Goal: Task Accomplishment & Management: Complete application form

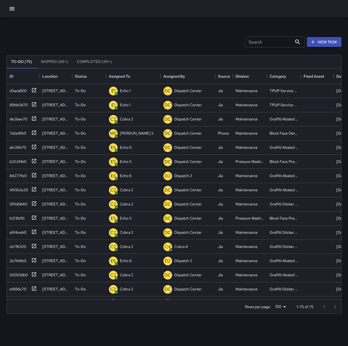
scroll to position [227, 331]
click at [326, 38] on button "New Task" at bounding box center [324, 42] width 35 height 10
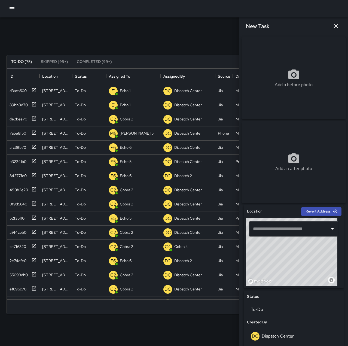
click at [286, 232] on input "text" at bounding box center [290, 229] width 76 height 10
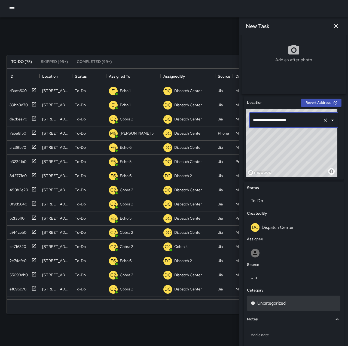
scroll to position [109, 0]
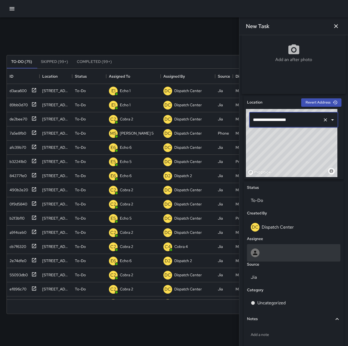
type input "**********"
click at [273, 252] on div at bounding box center [294, 253] width 86 height 9
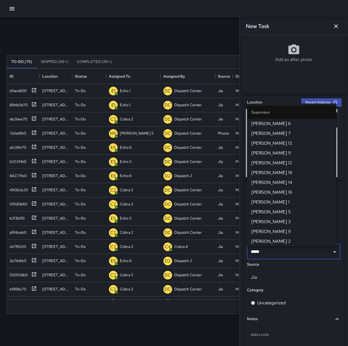
type input "******"
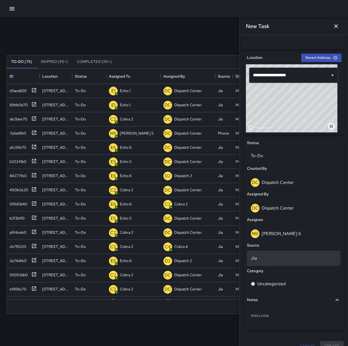
scroll to position [164, 0]
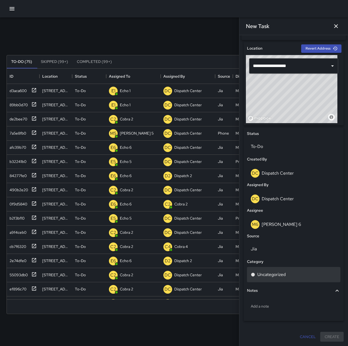
click at [292, 275] on div "Uncategorized" at bounding box center [294, 274] width 86 height 7
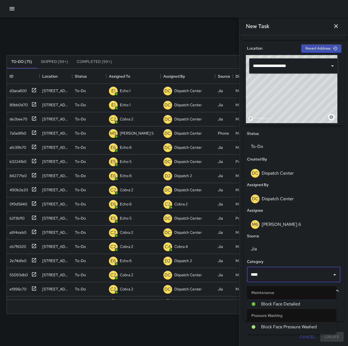
type input "*****"
click at [289, 304] on span "Block Face Detailed" at bounding box center [296, 304] width 71 height 7
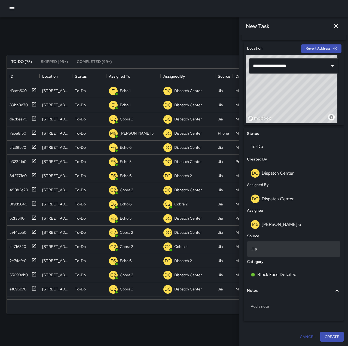
click at [279, 246] on div "Jia" at bounding box center [293, 248] width 93 height 15
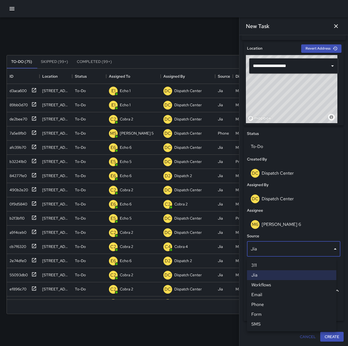
click at [285, 305] on li "Phone" at bounding box center [291, 305] width 89 height 10
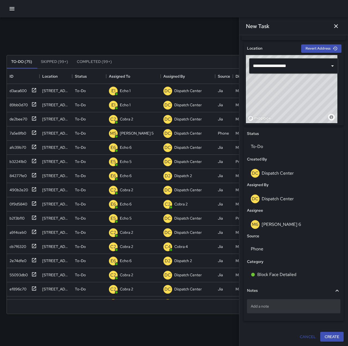
click at [282, 306] on p "Add a note" at bounding box center [294, 306] width 86 height 5
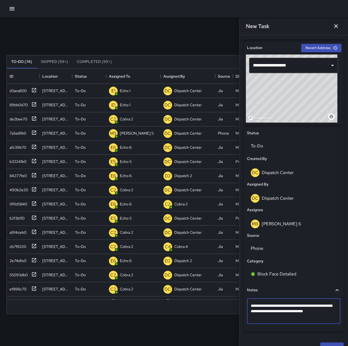
type textarea "**********"
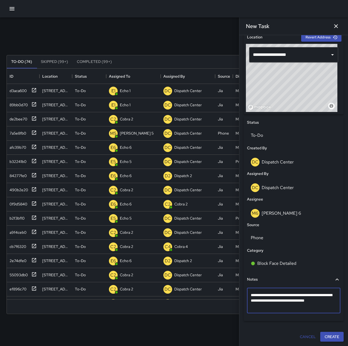
click at [322, 336] on button "Create" at bounding box center [332, 337] width 23 height 10
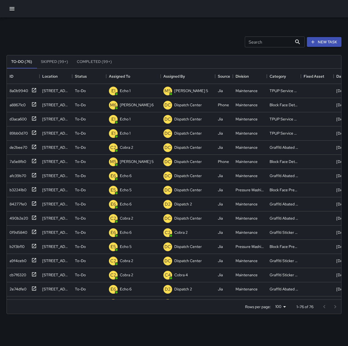
click at [8, 8] on button "button" at bounding box center [12, 8] width 11 height 11
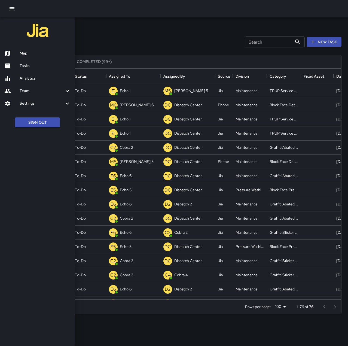
click at [32, 54] on h6 "Map" at bounding box center [45, 53] width 51 height 6
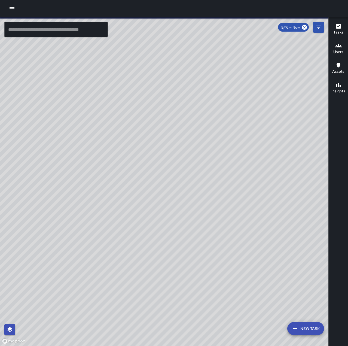
click at [82, 26] on input "text" at bounding box center [56, 29] width 104 height 15
click at [321, 27] on icon "Filters" at bounding box center [318, 27] width 5 height 3
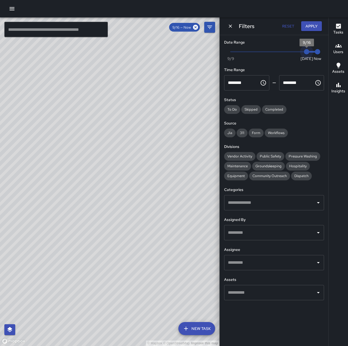
type input "*"
drag, startPoint x: 307, startPoint y: 50, endPoint x: 300, endPoint y: 51, distance: 7.4
click at [299, 51] on span "9/15" at bounding box center [295, 51] width 5 height 5
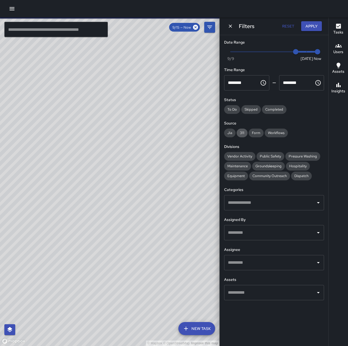
click at [243, 132] on span "311" at bounding box center [242, 133] width 11 height 5
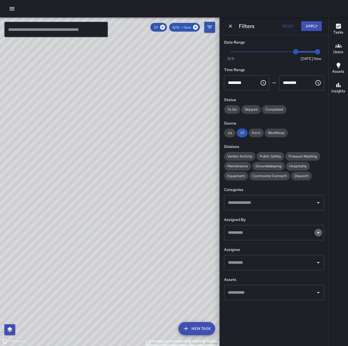
click at [317, 232] on icon "Open" at bounding box center [318, 232] width 7 height 7
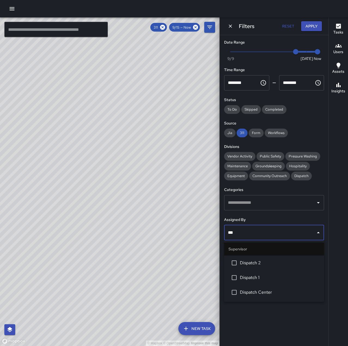
type input "****"
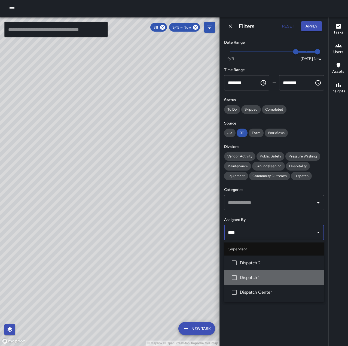
click at [247, 279] on span "Dispatch 1" at bounding box center [280, 277] width 80 height 7
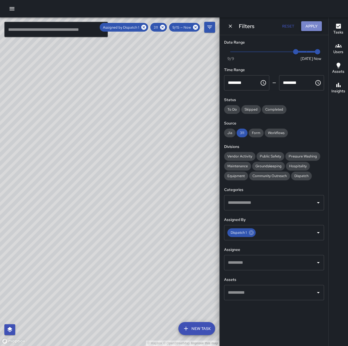
click at [316, 25] on button "Apply" at bounding box center [311, 26] width 21 height 10
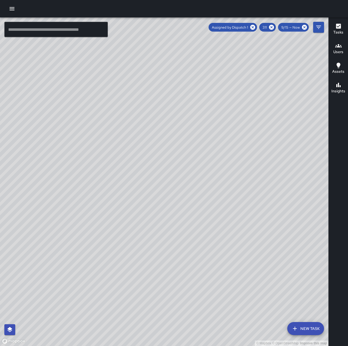
click at [67, 32] on input "text" at bounding box center [56, 29] width 104 height 15
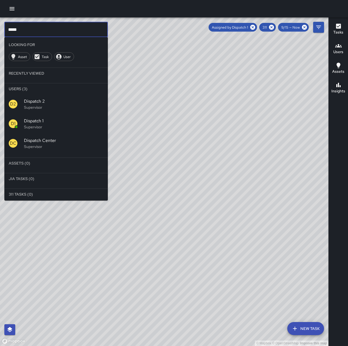
type input "*****"
click at [42, 122] on span "Dispatch 1" at bounding box center [64, 121] width 80 height 7
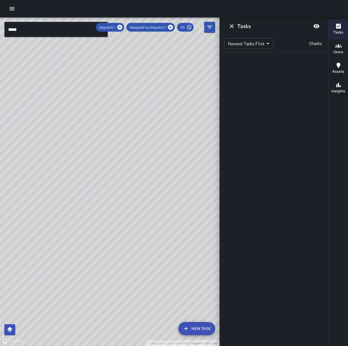
click at [190, 28] on icon at bounding box center [189, 27] width 6 height 6
click at [231, 25] on icon "Dismiss" at bounding box center [232, 26] width 7 height 7
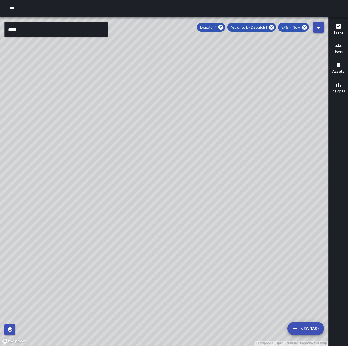
click at [316, 28] on icon "Filters" at bounding box center [319, 27] width 7 height 7
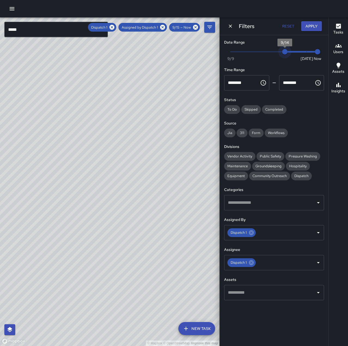
drag, startPoint x: 297, startPoint y: 52, endPoint x: 289, endPoint y: 54, distance: 8.9
click at [288, 54] on span "9/14" at bounding box center [284, 51] width 5 height 5
type input "*"
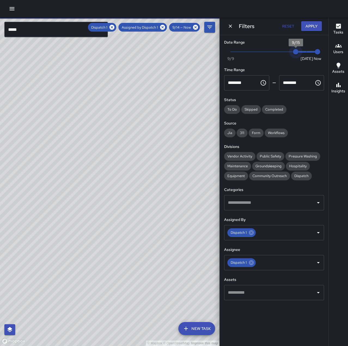
drag, startPoint x: 286, startPoint y: 53, endPoint x: 292, endPoint y: 53, distance: 6.3
click at [293, 53] on span "9/15" at bounding box center [295, 51] width 5 height 5
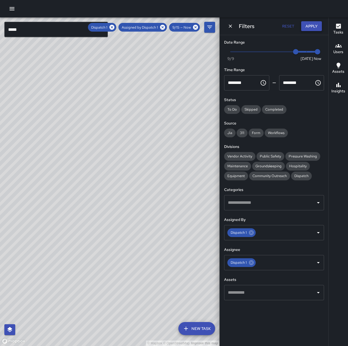
click at [314, 27] on button "Apply" at bounding box center [311, 26] width 21 height 10
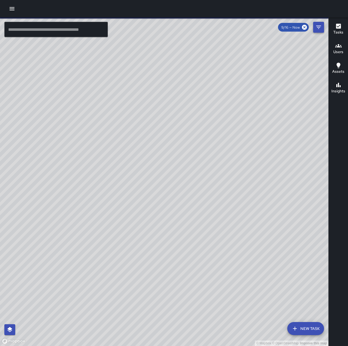
click at [318, 25] on icon "Filters" at bounding box center [319, 27] width 7 height 7
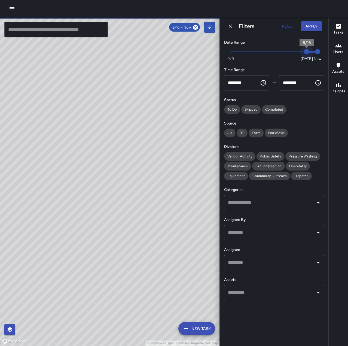
type input "*"
drag, startPoint x: 309, startPoint y: 51, endPoint x: 297, endPoint y: 51, distance: 12.0
click at [297, 51] on span "9/15" at bounding box center [295, 51] width 5 height 5
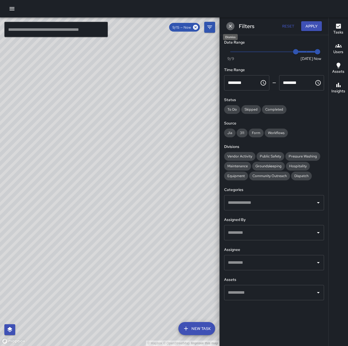
click at [230, 25] on icon "Dismiss" at bounding box center [230, 25] width 5 height 5
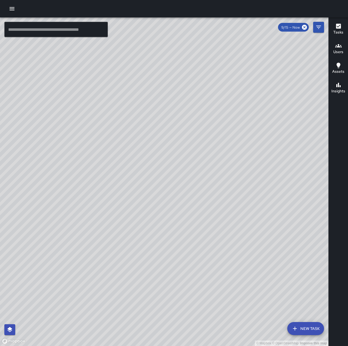
click at [39, 28] on input "text" at bounding box center [56, 29] width 104 height 15
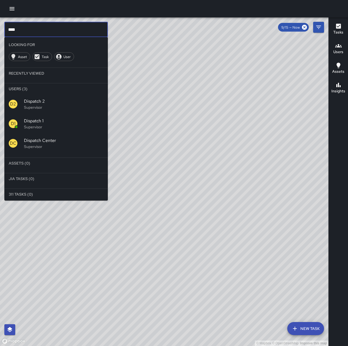
type input "****"
click at [43, 125] on p "Supervisor" at bounding box center [64, 126] width 80 height 5
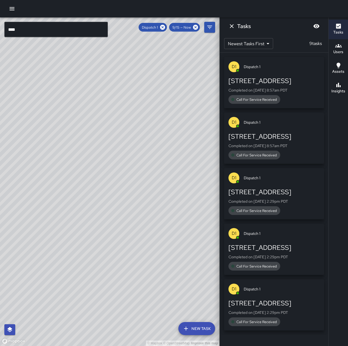
click at [233, 25] on icon "Dismiss" at bounding box center [232, 26] width 7 height 7
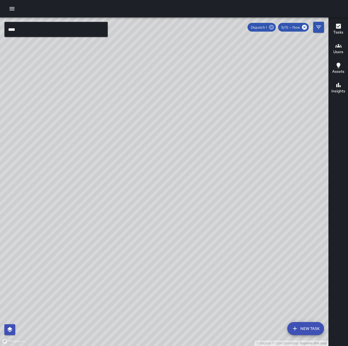
click at [272, 28] on icon at bounding box center [271, 27] width 5 height 5
click at [315, 28] on button "Filters" at bounding box center [318, 27] width 11 height 11
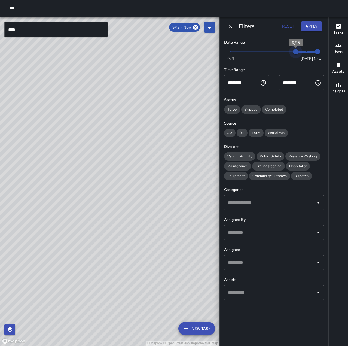
type input "*"
drag, startPoint x: 298, startPoint y: 51, endPoint x: 325, endPoint y: 50, distance: 26.7
click at [325, 50] on div "Date Range Now Today 9/9 9/16 11:57 am Time Range ******** ​ ******** ​ Status …" at bounding box center [274, 170] width 109 height 270
click at [233, 27] on icon "Dismiss" at bounding box center [230, 25] width 5 height 5
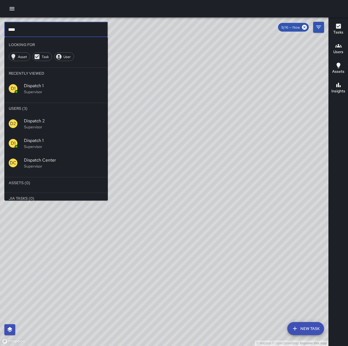
drag, startPoint x: 54, startPoint y: 29, endPoint x: -31, endPoint y: 29, distance: 85.0
click at [0, 29] on html "© Mapbox © OpenStreetMap Improve this map **** ​ Looking For Asset Task User Re…" at bounding box center [174, 173] width 348 height 346
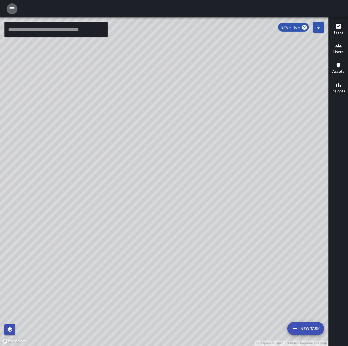
click at [10, 7] on icon "button" at bounding box center [12, 8] width 7 height 7
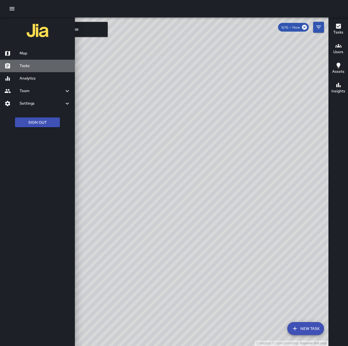
click at [31, 66] on h6 "Tasks" at bounding box center [45, 66] width 51 height 6
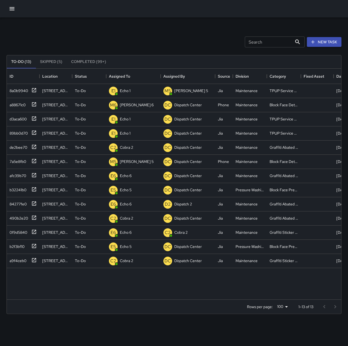
scroll to position [227, 331]
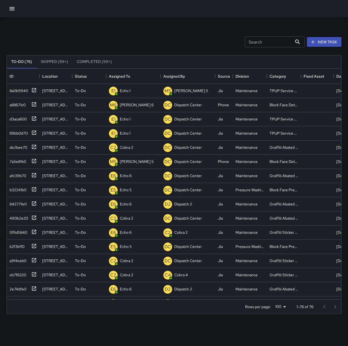
click at [101, 59] on button "Completed (99+)" at bounding box center [94, 61] width 44 height 13
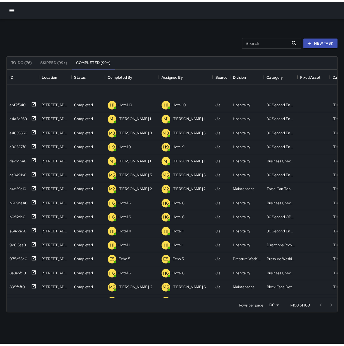
scroll to position [0, 0]
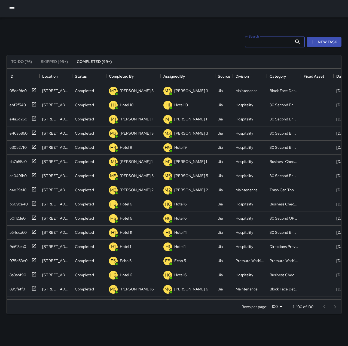
click at [267, 41] on input "Search" at bounding box center [268, 42] width 47 height 11
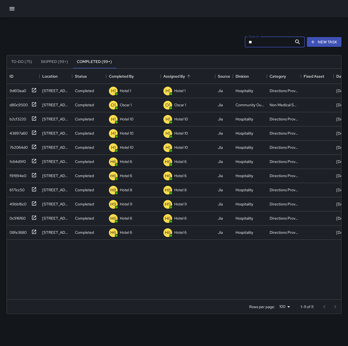
type input "*"
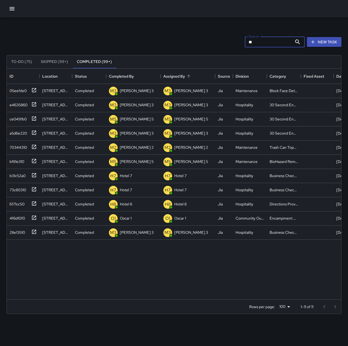
type input "*"
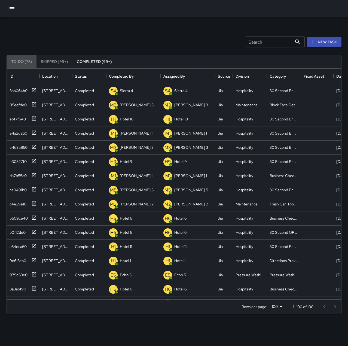
click at [24, 62] on button "To-Do (75)" at bounding box center [22, 61] width 30 height 13
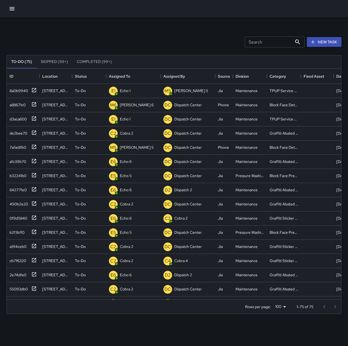
click at [100, 61] on button "Completed (99+)" at bounding box center [94, 61] width 44 height 13
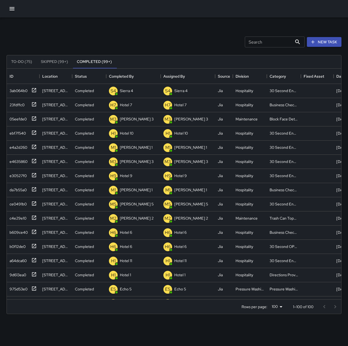
click at [336, 307] on div at bounding box center [330, 306] width 22 height 11
click at [324, 307] on div at bounding box center [330, 306] width 22 height 11
click at [13, 10] on icon "button" at bounding box center [12, 8] width 7 height 7
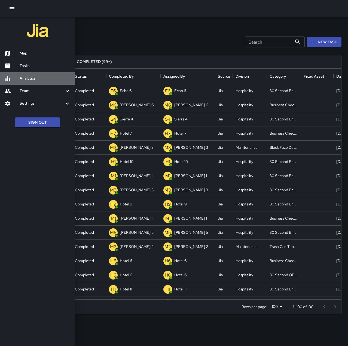
click at [43, 78] on h6 "Analytics" at bounding box center [45, 78] width 51 height 6
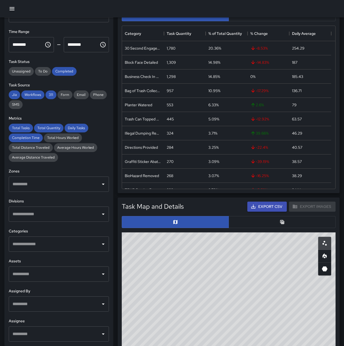
scroll to position [82, 0]
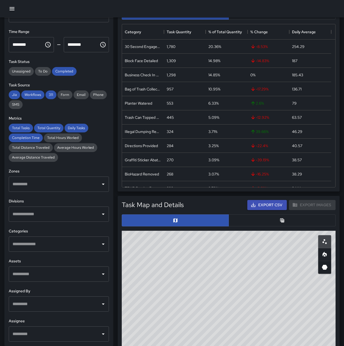
click at [91, 308] on input "text" at bounding box center [54, 304] width 87 height 10
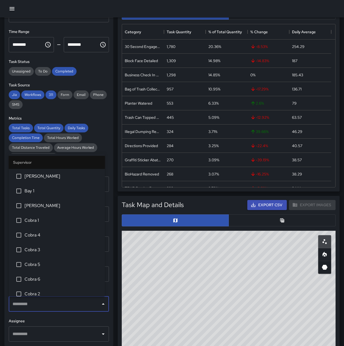
click at [90, 316] on div "**********" at bounding box center [58, 182] width 109 height 328
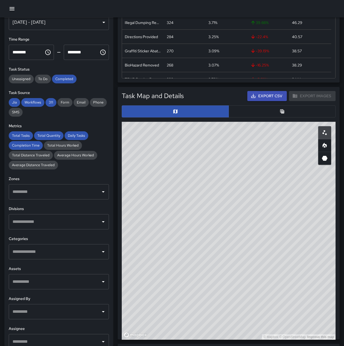
scroll to position [23, 0]
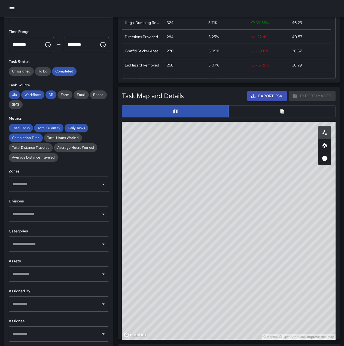
click at [101, 243] on icon "Open" at bounding box center [103, 244] width 7 height 7
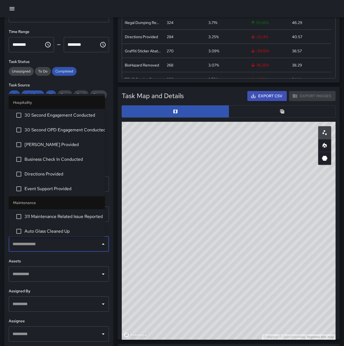
scroll to position [463, 0]
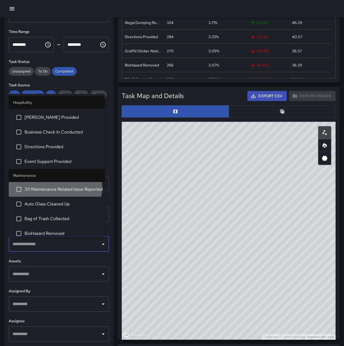
click at [54, 187] on span "311 Maintenance Related Issue Reported" at bounding box center [63, 189] width 76 height 7
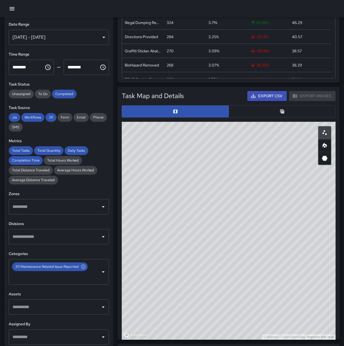
scroll to position [0, 0]
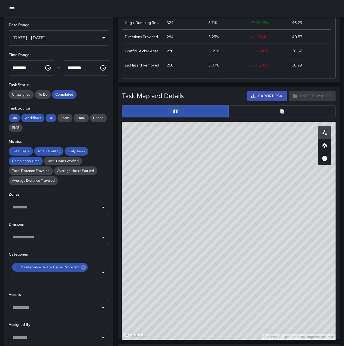
click at [87, 36] on div "Sep 10, 2025 - Sep 16, 2025" at bounding box center [59, 37] width 100 height 15
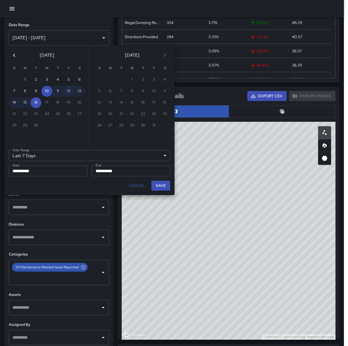
click at [69, 92] on button "12" at bounding box center [68, 91] width 11 height 11
type input "******"
type input "**********"
click at [163, 184] on button "Save" at bounding box center [161, 186] width 19 height 10
type input "**********"
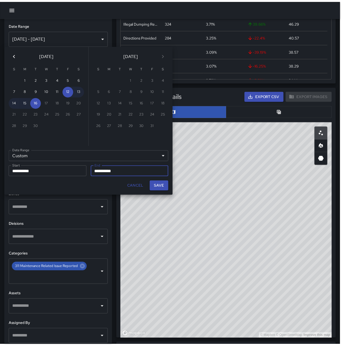
scroll to position [4, 4]
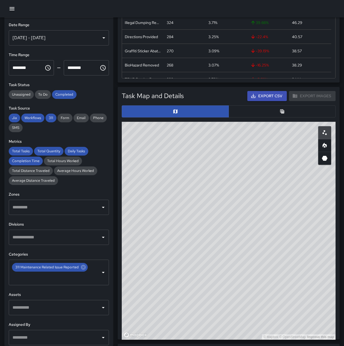
drag, startPoint x: 306, startPoint y: 302, endPoint x: 254, endPoint y: 272, distance: 60.1
click at [254, 272] on div "© Mapbox © OpenStreetMap Improve this map" at bounding box center [229, 231] width 214 height 218
drag, startPoint x: 242, startPoint y: 250, endPoint x: 259, endPoint y: 284, distance: 38.4
click at [259, 284] on div "© Mapbox © OpenStreetMap Improve this map" at bounding box center [229, 231] width 214 height 218
click at [240, 249] on div "© Mapbox © OpenStreetMap Improve this map" at bounding box center [229, 231] width 214 height 218
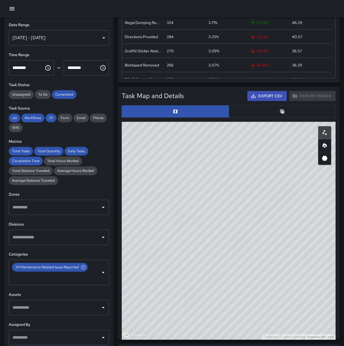
click at [239, 249] on div "© Mapbox © OpenStreetMap Improve this map" at bounding box center [229, 231] width 214 height 218
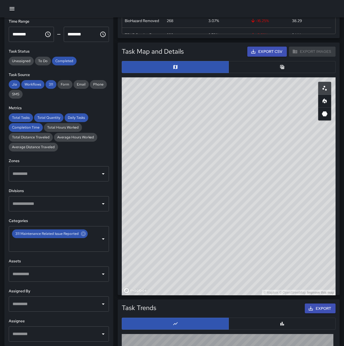
scroll to position [174, 0]
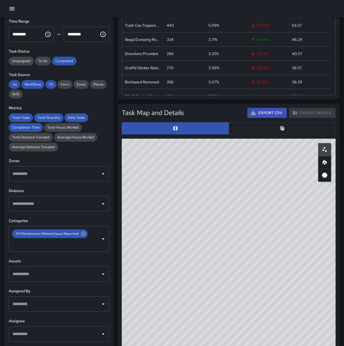
click at [243, 266] on div "© Mapbox © OpenStreetMap Improve this map" at bounding box center [229, 248] width 214 height 218
click at [325, 152] on icon "Scatterplot" at bounding box center [325, 149] width 7 height 7
click at [239, 263] on div "© Mapbox © OpenStreetMap Improve this map" at bounding box center [229, 248] width 214 height 218
drag, startPoint x: 239, startPoint y: 263, endPoint x: 273, endPoint y: 252, distance: 35.9
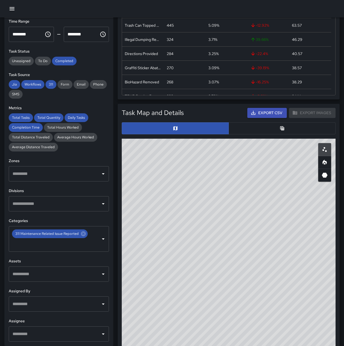
click at [273, 252] on div "© Mapbox © OpenStreetMap Improve this map" at bounding box center [229, 248] width 214 height 218
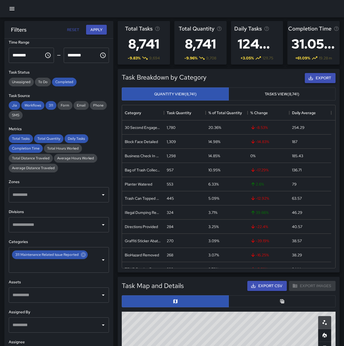
scroll to position [0, 0]
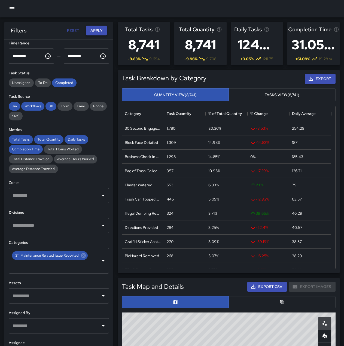
click at [101, 28] on button "Apply" at bounding box center [96, 31] width 21 height 10
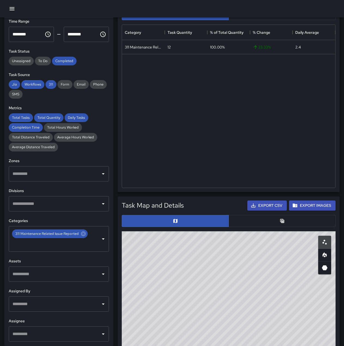
scroll to position [82, 0]
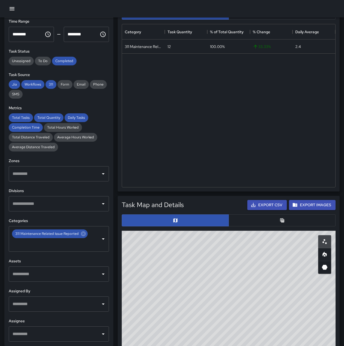
click at [257, 310] on div "© Mapbox © OpenStreetMap Improve this map" at bounding box center [229, 340] width 214 height 218
click at [256, 309] on div "© Mapbox © OpenStreetMap Improve this map" at bounding box center [229, 340] width 214 height 218
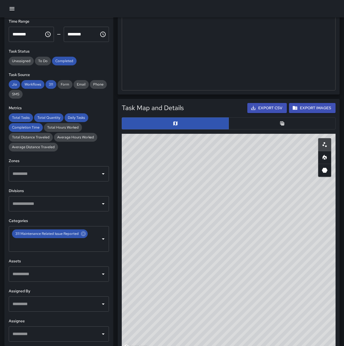
scroll to position [189, 0]
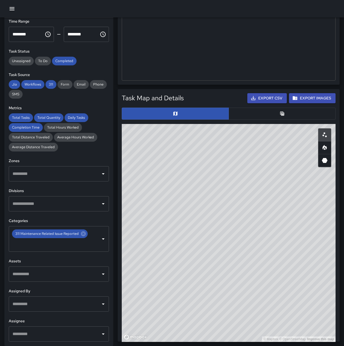
click at [255, 204] on div "© Mapbox © OpenStreetMap Improve this map" at bounding box center [229, 233] width 214 height 218
click at [252, 196] on div "© Mapbox © OpenStreetMap Improve this map" at bounding box center [229, 233] width 214 height 218
click at [259, 198] on div "© Mapbox © OpenStreetMap Improve this map" at bounding box center [229, 233] width 214 height 218
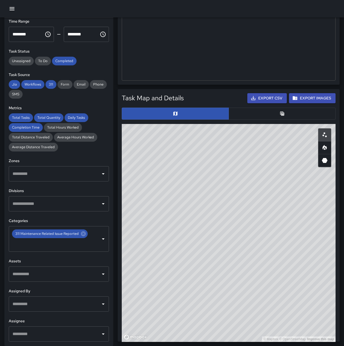
click at [259, 198] on div "© Mapbox © OpenStreetMap Improve this map" at bounding box center [229, 233] width 214 height 218
click at [15, 11] on icon "button" at bounding box center [12, 8] width 7 height 7
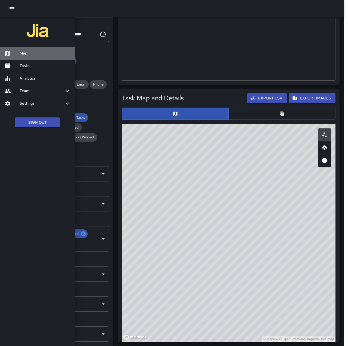
click at [31, 53] on h6 "Map" at bounding box center [45, 53] width 51 height 6
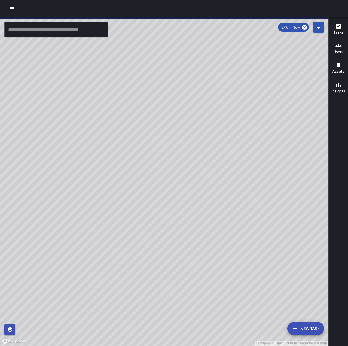
drag, startPoint x: 174, startPoint y: 208, endPoint x: 330, endPoint y: 123, distance: 177.3
click at [330, 124] on div "© Mapbox © OpenStreetMap Improve this map ​ New Task 9/16 — Now Map Layers Task…" at bounding box center [174, 181] width 348 height 329
drag, startPoint x: 169, startPoint y: 306, endPoint x: 262, endPoint y: 123, distance: 204.9
click at [260, 125] on div "© Mapbox © OpenStreetMap Improve this map" at bounding box center [164, 181] width 329 height 329
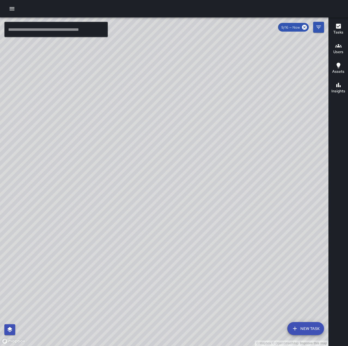
drag, startPoint x: 177, startPoint y: 232, endPoint x: 217, endPoint y: 79, distance: 157.7
click at [217, 80] on div "© Mapbox © OpenStreetMap Improve this map" at bounding box center [164, 181] width 329 height 329
drag, startPoint x: 179, startPoint y: 275, endPoint x: 240, endPoint y: 215, distance: 85.8
click at [240, 215] on div "© Mapbox © OpenStreetMap Improve this map" at bounding box center [164, 181] width 329 height 329
click at [318, 23] on button "Filters" at bounding box center [318, 27] width 11 height 11
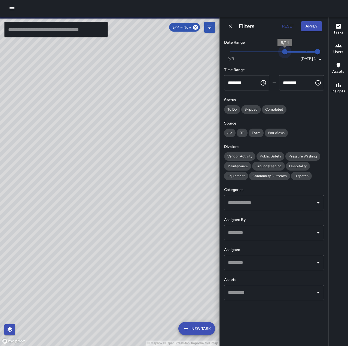
type input "*"
drag, startPoint x: 308, startPoint y: 53, endPoint x: 279, endPoint y: 53, distance: 28.6
click at [277, 53] on span "9/13" at bounding box center [274, 51] width 5 height 5
click at [243, 133] on span "311" at bounding box center [242, 133] width 11 height 5
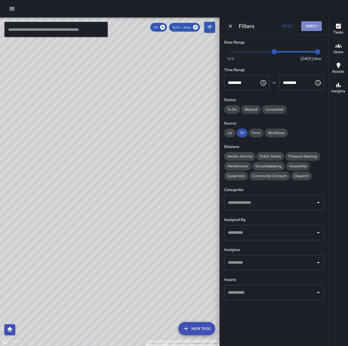
click at [315, 27] on button "Apply" at bounding box center [311, 26] width 21 height 10
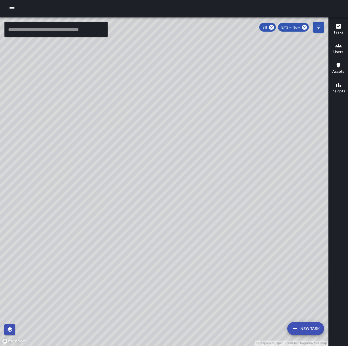
click at [13, 9] on icon "button" at bounding box center [12, 8] width 5 height 3
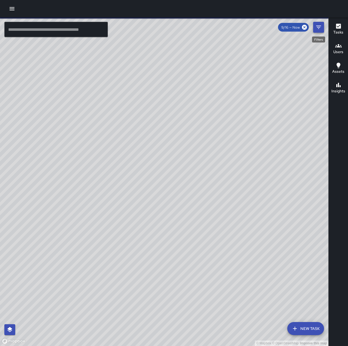
click at [315, 26] on button "Filters" at bounding box center [318, 27] width 11 height 11
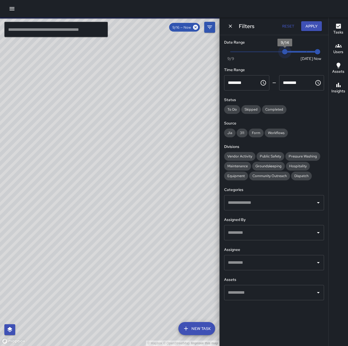
type input "*"
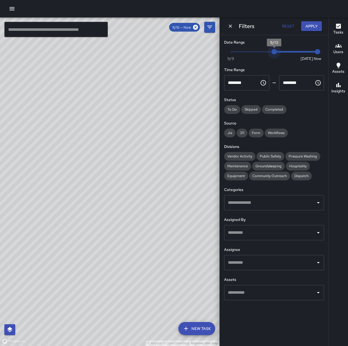
drag, startPoint x: 306, startPoint y: 51, endPoint x: 277, endPoint y: 52, distance: 29.2
click at [277, 52] on span "9/13" at bounding box center [274, 51] width 5 height 5
click at [292, 204] on input "text" at bounding box center [270, 203] width 87 height 10
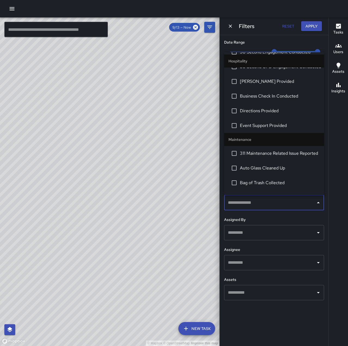
scroll to position [463, 0]
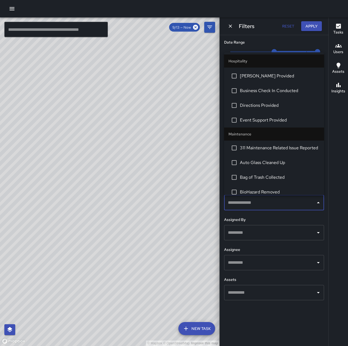
click at [283, 146] on span "311 Maintenance Related Issue Reported" at bounding box center [280, 148] width 80 height 7
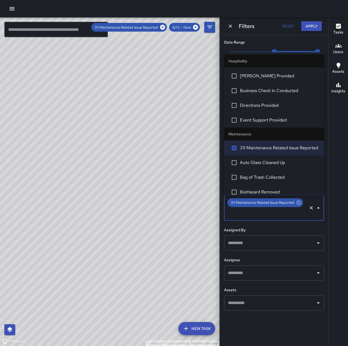
click at [315, 25] on button "Apply" at bounding box center [311, 26] width 21 height 10
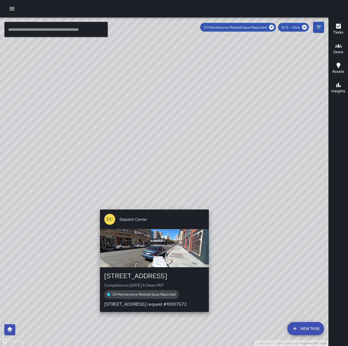
click at [153, 206] on div "© Mapbox © OpenStreetMap Improve this map DC Dispatch Center [STREET_ADDRESS] C…" at bounding box center [164, 181] width 329 height 329
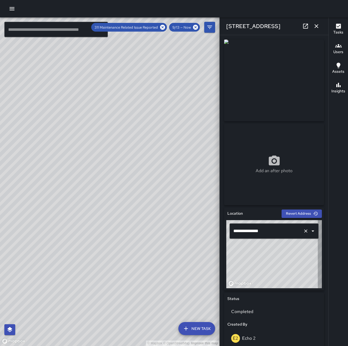
type input "**********"
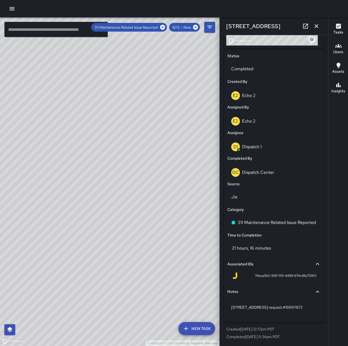
scroll to position [249, 0]
click at [319, 28] on icon "button" at bounding box center [316, 26] width 7 height 7
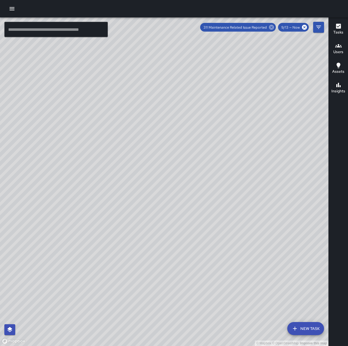
click at [273, 27] on icon at bounding box center [271, 27] width 5 height 5
click at [315, 25] on button "Filters" at bounding box center [318, 27] width 11 height 11
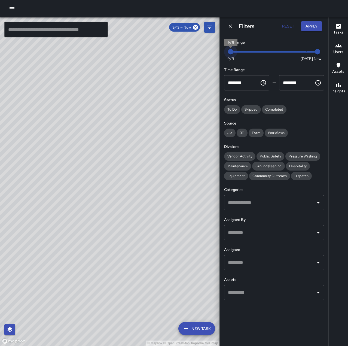
drag, startPoint x: 276, startPoint y: 52, endPoint x: 205, endPoint y: 55, distance: 71.2
click at [205, 55] on div "© Mapbox © OpenStreetMap Improve this map ​ New Task 9/13 — Now Map Layers Task…" at bounding box center [174, 181] width 348 height 329
click at [313, 27] on button "Apply" at bounding box center [311, 26] width 21 height 10
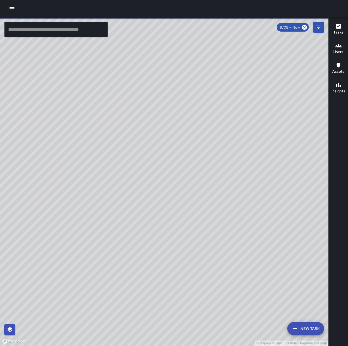
click at [204, 243] on div "© Mapbox © OpenStreetMap Improve this map" at bounding box center [164, 181] width 329 height 329
click at [318, 26] on icon "Filters" at bounding box center [319, 27] width 7 height 7
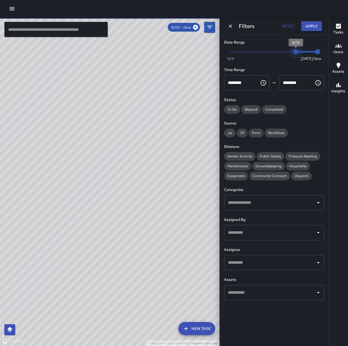
drag, startPoint x: 232, startPoint y: 50, endPoint x: 352, endPoint y: 46, distance: 119.7
click at [348, 46] on html "© Mapbox © OpenStreetMap Improve this map ​ New Task 9/09 — Now Map Layers Task…" at bounding box center [174, 173] width 348 height 346
type input "*"
drag, startPoint x: 295, startPoint y: 50, endPoint x: 319, endPoint y: 42, distance: 25.2
click at [321, 50] on div "Now [DATE] [DATE] 12:06 pm" at bounding box center [274, 55] width 100 height 15
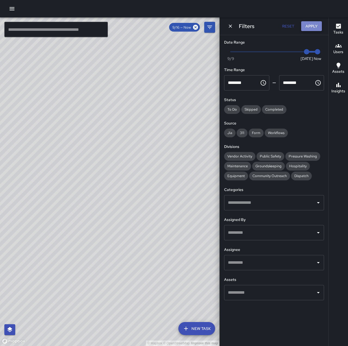
click at [315, 25] on button "Apply" at bounding box center [311, 26] width 21 height 10
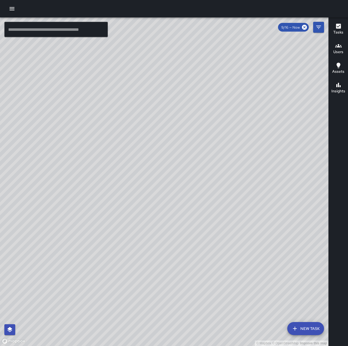
click at [14, 8] on icon "button" at bounding box center [12, 8] width 7 height 7
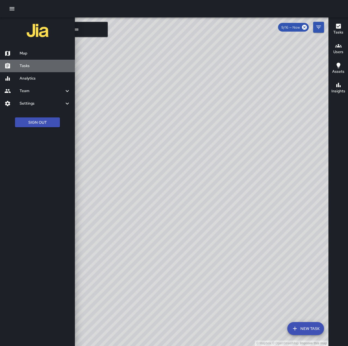
click at [36, 68] on h6 "Tasks" at bounding box center [45, 66] width 51 height 6
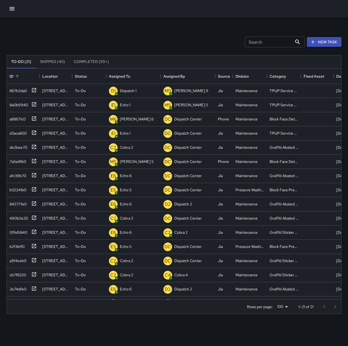
scroll to position [227, 331]
click at [132, 93] on p "Dispatch 1" at bounding box center [128, 90] width 17 height 5
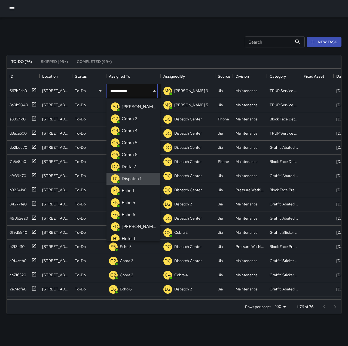
click at [147, 91] on icon "Clear" at bounding box center [147, 90] width 5 height 5
click at [141, 190] on li "E1 Echo 1" at bounding box center [134, 191] width 54 height 12
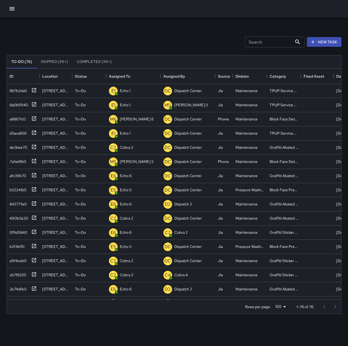
click at [162, 27] on div "Search Search New Task To-Do (76) Skipped (99+) Completed (99+) ID Location Sta…" at bounding box center [174, 169] width 348 height 304
click at [12, 8] on icon "button" at bounding box center [12, 8] width 7 height 7
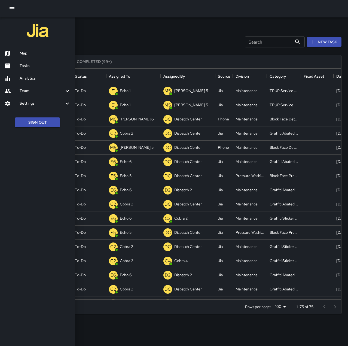
click at [31, 53] on h6 "Map" at bounding box center [45, 53] width 51 height 6
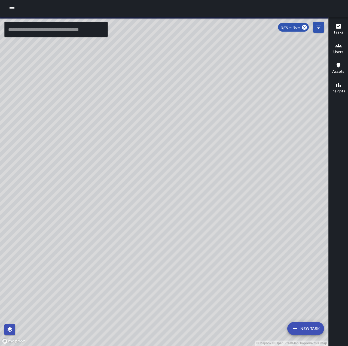
drag, startPoint x: 207, startPoint y: 164, endPoint x: 103, endPoint y: 238, distance: 128.1
click at [103, 238] on div "© Mapbox © OpenStreetMap Improve this map" at bounding box center [164, 181] width 329 height 329
drag, startPoint x: 94, startPoint y: 220, endPoint x: 140, endPoint y: 238, distance: 49.2
click at [139, 238] on div "© Mapbox © OpenStreetMap Improve this map" at bounding box center [164, 181] width 329 height 329
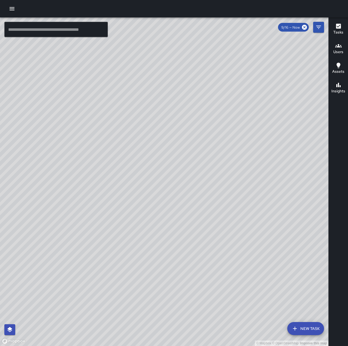
drag, startPoint x: 247, startPoint y: 245, endPoint x: 191, endPoint y: 212, distance: 64.8
click at [191, 212] on div "© Mapbox © OpenStreetMap Improve this map" at bounding box center [164, 181] width 329 height 329
drag, startPoint x: 190, startPoint y: 212, endPoint x: 222, endPoint y: 293, distance: 87.4
click at [222, 293] on div "© Mapbox © OpenStreetMap Improve this map" at bounding box center [164, 181] width 329 height 329
drag, startPoint x: 220, startPoint y: 236, endPoint x: 233, endPoint y: 164, distance: 73.6
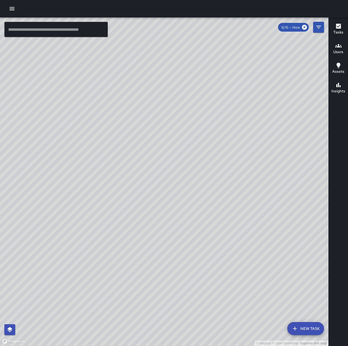
click at [233, 164] on div "© Mapbox © OpenStreetMap Improve this map" at bounding box center [164, 181] width 329 height 329
drag, startPoint x: 291, startPoint y: 287, endPoint x: 209, endPoint y: 272, distance: 83.0
click at [209, 273] on div "© Mapbox © OpenStreetMap Improve this map" at bounding box center [164, 181] width 329 height 329
click at [4, 10] on div at bounding box center [174, 8] width 348 height 17
click at [9, 7] on icon "button" at bounding box center [12, 8] width 7 height 7
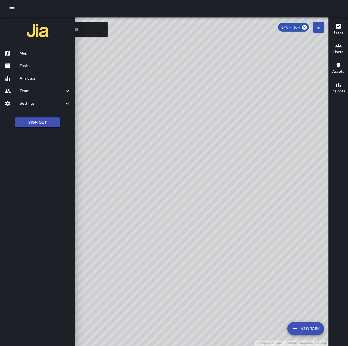
click at [37, 68] on h6 "Tasks" at bounding box center [45, 66] width 51 height 6
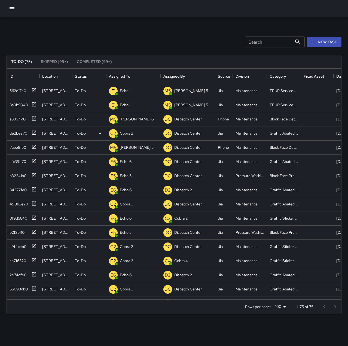
scroll to position [227, 331]
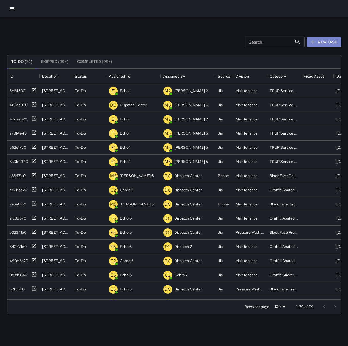
click at [334, 44] on button "New Task" at bounding box center [324, 42] width 35 height 10
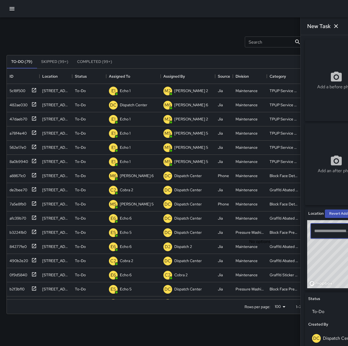
click at [313, 234] on input "text" at bounding box center [332, 231] width 38 height 10
click at [281, 244] on span "[STREET_ADDRESS]" at bounding box center [323, 246] width 119 height 7
type input "**********"
click at [347, 229] on icon "Clear" at bounding box center [349, 230] width 5 height 5
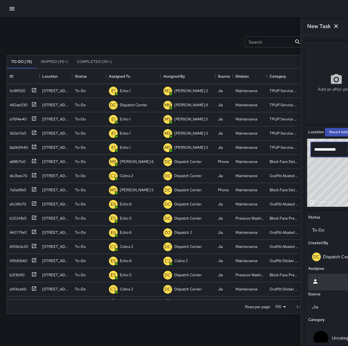
scroll to position [82, 0]
type input "**********"
click at [312, 279] on div at bounding box center [336, 282] width 48 height 8
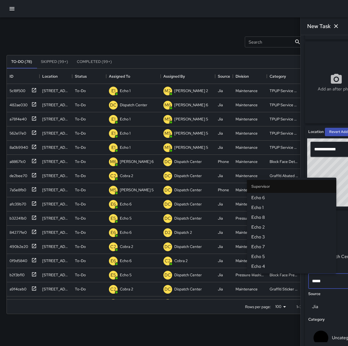
type input "******"
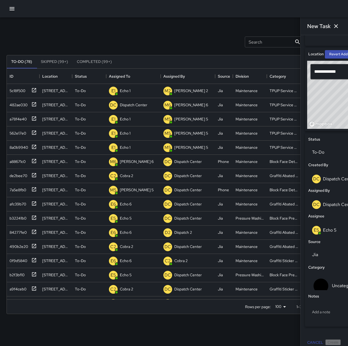
scroll to position [165, 0]
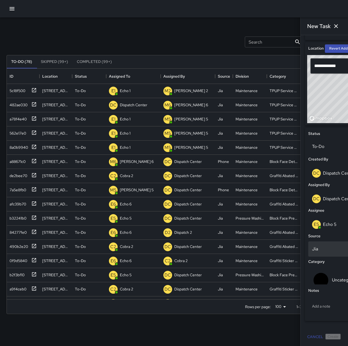
click at [312, 251] on p "Jia" at bounding box center [336, 249] width 48 height 7
click at [312, 307] on p "Add a note" at bounding box center [336, 306] width 48 height 5
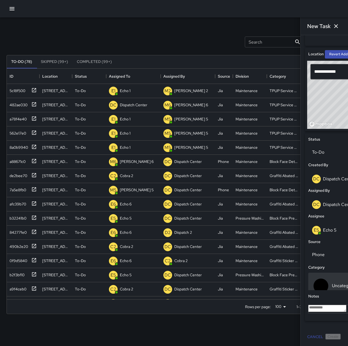
click at [332, 283] on p "Uncategorized" at bounding box center [346, 286] width 28 height 7
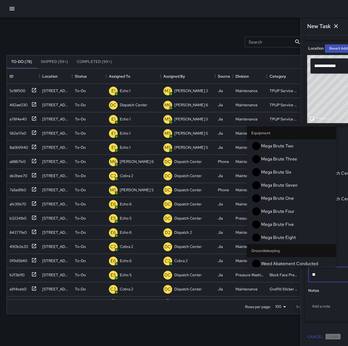
type input "***"
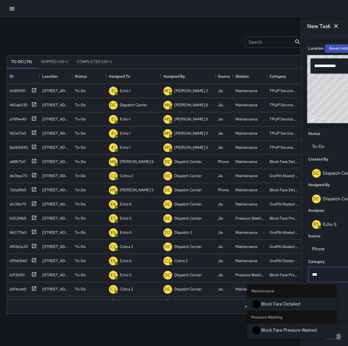
click at [293, 327] on span "Block Face Pressure Washed" at bounding box center [296, 330] width 71 height 7
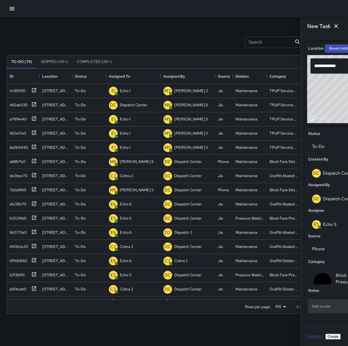
click at [312, 307] on p "Add a note" at bounding box center [336, 306] width 48 height 5
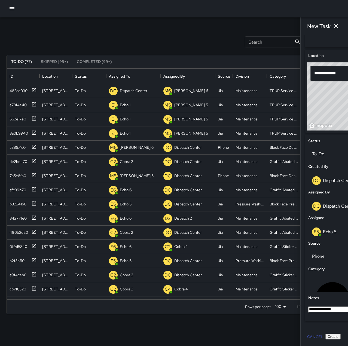
type textarea "**********"
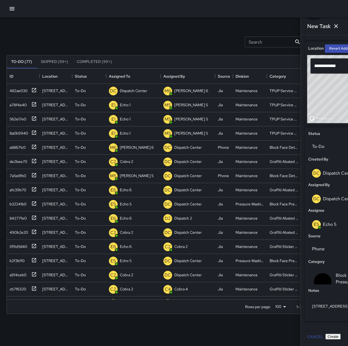
click at [330, 338] on button "Create" at bounding box center [333, 337] width 15 height 6
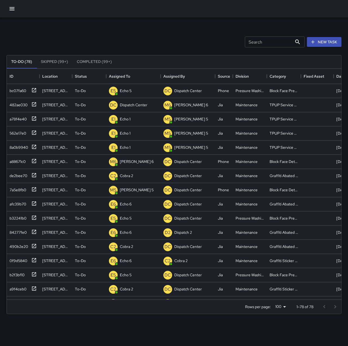
click at [14, 7] on icon "button" at bounding box center [12, 8] width 7 height 7
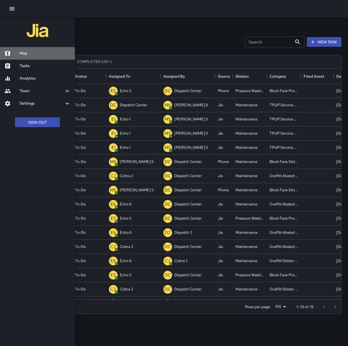
click at [38, 55] on h6 "Map" at bounding box center [45, 53] width 51 height 6
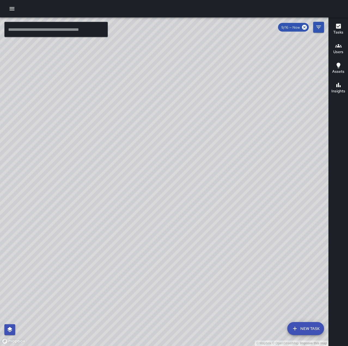
click at [15, 6] on icon "button" at bounding box center [12, 8] width 7 height 7
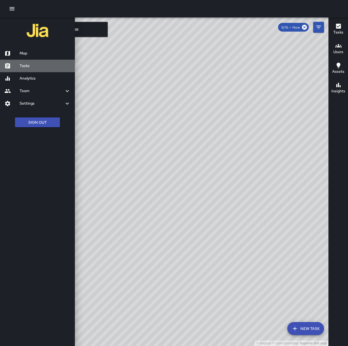
click at [29, 68] on h6 "Tasks" at bounding box center [45, 66] width 51 height 6
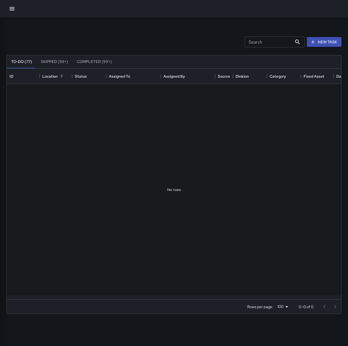
scroll to position [227, 331]
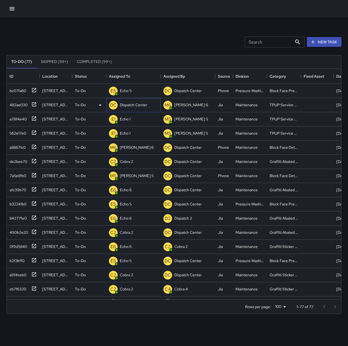
click at [134, 105] on p "Dispatch Center" at bounding box center [134, 104] width 28 height 5
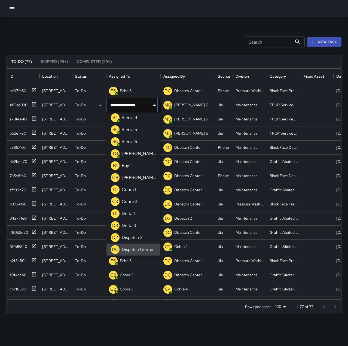
click at [149, 107] on icon "Clear" at bounding box center [147, 104] width 5 height 5
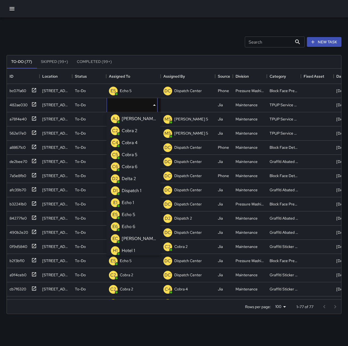
click at [141, 198] on li "E1 Echo 1" at bounding box center [134, 203] width 54 height 12
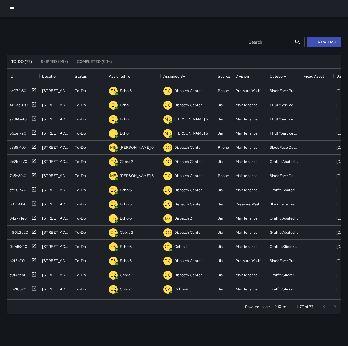
click at [164, 41] on div "Search Search New Task" at bounding box center [173, 42] width 337 height 28
click at [36, 104] on icon at bounding box center [33, 104] width 5 height 5
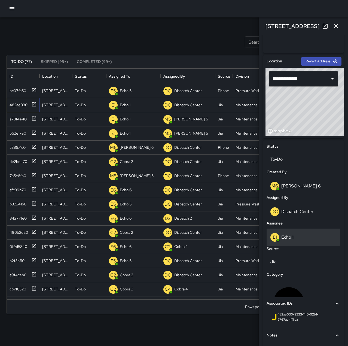
scroll to position [164, 0]
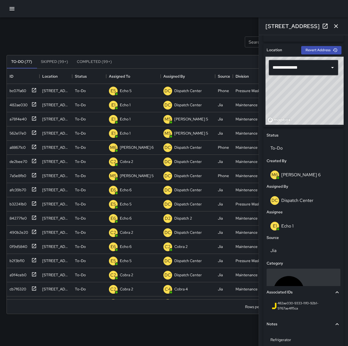
click at [310, 285] on p "TPUP Service Requested" at bounding box center [323, 291] width 27 height 13
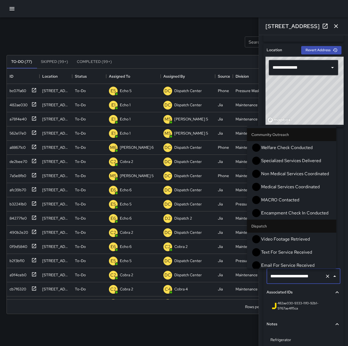
scroll to position [281, 0]
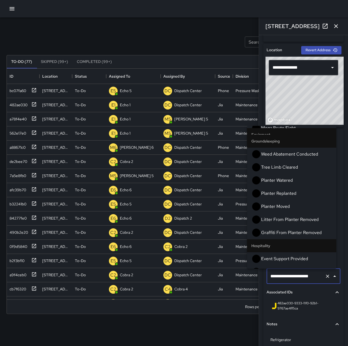
click at [326, 276] on icon "Clear" at bounding box center [327, 276] width 3 height 3
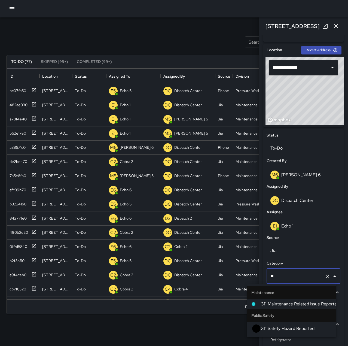
type input "***"
click at [285, 302] on span "311 Maintenance Related Issue Reported" at bounding box center [296, 304] width 71 height 7
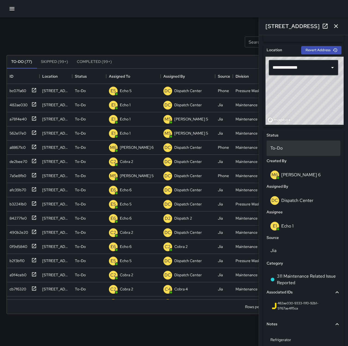
click at [280, 146] on p "To-Do" at bounding box center [304, 148] width 66 height 7
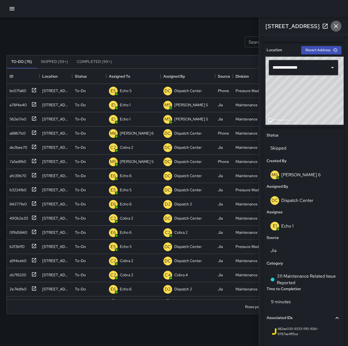
click at [339, 26] on icon "button" at bounding box center [336, 26] width 7 height 7
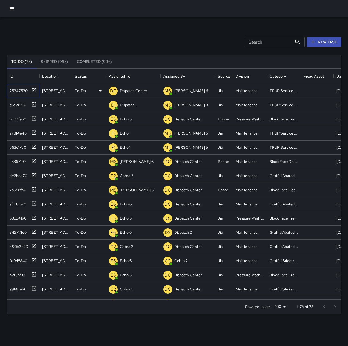
click at [33, 89] on icon at bounding box center [33, 89] width 5 height 5
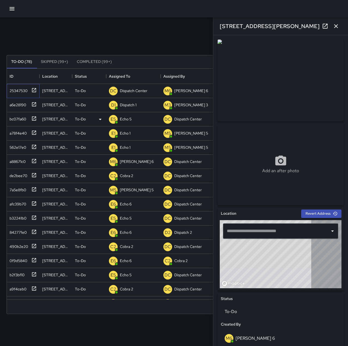
type input "**********"
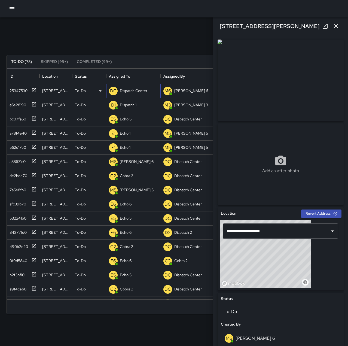
click at [137, 91] on p "Dispatch Center" at bounding box center [134, 90] width 28 height 5
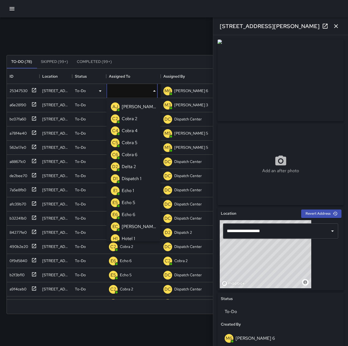
type input "**********"
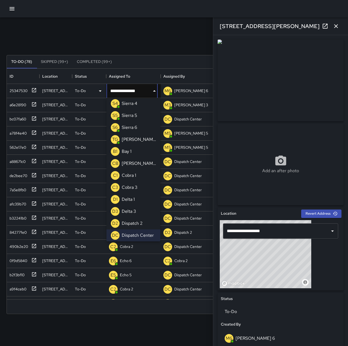
click at [147, 91] on icon "Clear" at bounding box center [147, 90] width 5 height 5
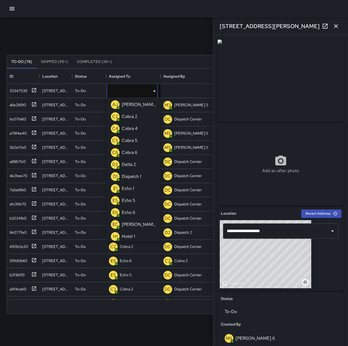
click at [143, 188] on li "E1 Echo 1" at bounding box center [134, 189] width 54 height 12
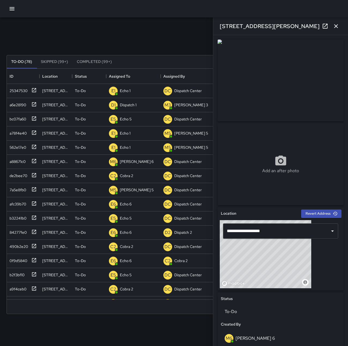
click at [159, 26] on div "Search Search New Task To-Do (78) Skipped (99+) Completed (99+) ID Location Sta…" at bounding box center [174, 169] width 348 height 304
click at [338, 26] on icon "button" at bounding box center [336, 26] width 7 height 7
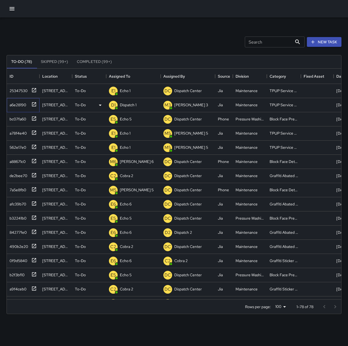
click at [36, 104] on icon at bounding box center [34, 104] width 4 height 4
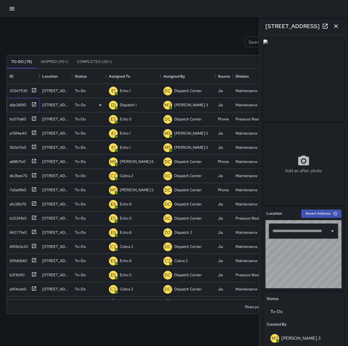
type input "**********"
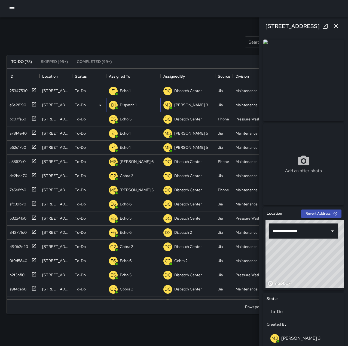
click at [131, 105] on p "Dispatch 1" at bounding box center [128, 104] width 17 height 5
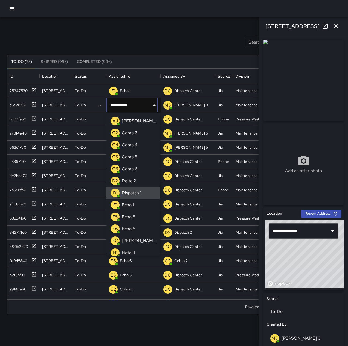
click at [147, 105] on icon "Clear" at bounding box center [147, 104] width 5 height 5
click at [140, 205] on li "E1 Echo 1" at bounding box center [134, 205] width 54 height 12
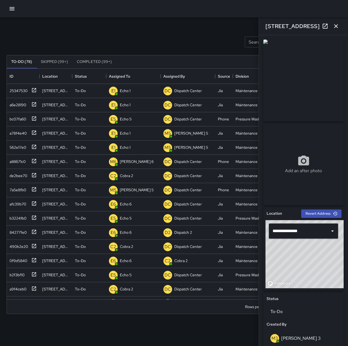
click at [146, 35] on div "Search Search New Task" at bounding box center [173, 42] width 337 height 28
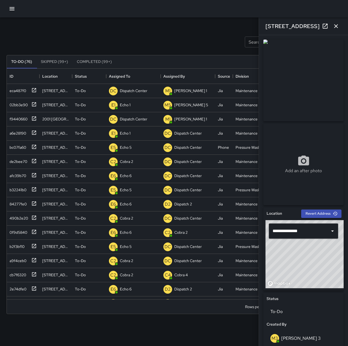
click at [336, 29] on icon "button" at bounding box center [336, 26] width 7 height 7
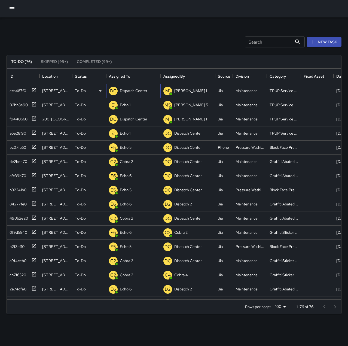
click at [136, 89] on p "Dispatch Center" at bounding box center [134, 90] width 28 height 5
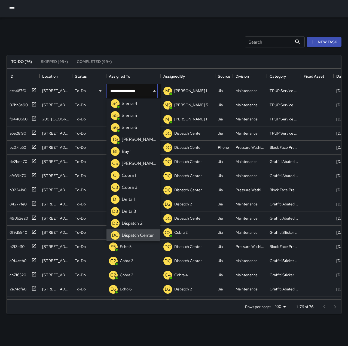
click at [148, 90] on icon "Clear" at bounding box center [147, 90] width 3 height 3
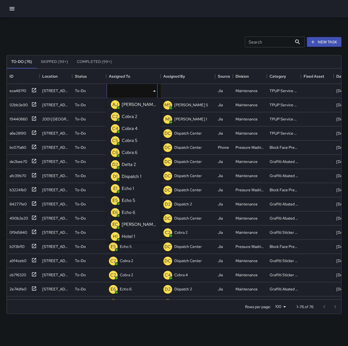
click at [139, 191] on li "E1 Echo 1" at bounding box center [134, 189] width 54 height 12
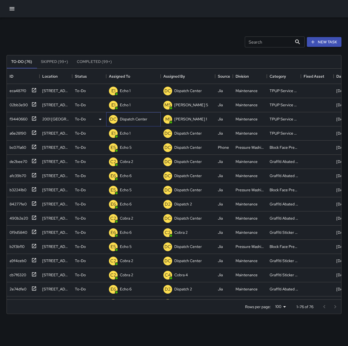
click at [139, 120] on p "Dispatch Center" at bounding box center [134, 118] width 28 height 5
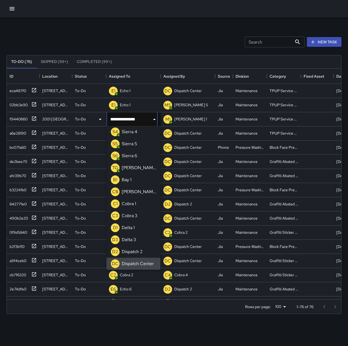
click at [149, 118] on icon "Clear" at bounding box center [147, 119] width 5 height 5
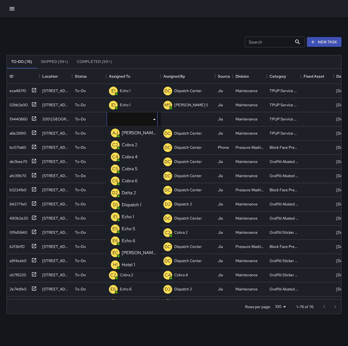
click at [141, 215] on li "E1 Echo 1" at bounding box center [134, 217] width 54 height 12
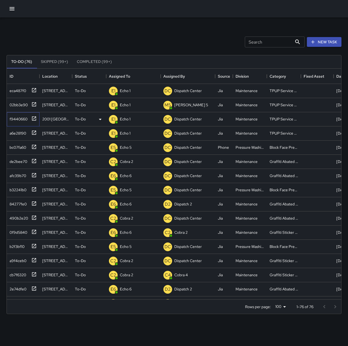
click at [33, 118] on icon at bounding box center [33, 118] width 5 height 5
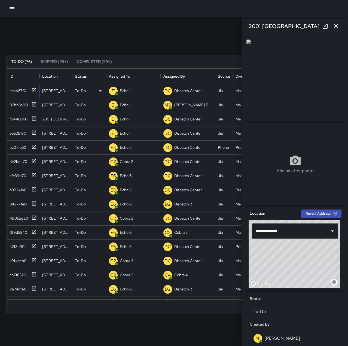
click at [36, 88] on icon at bounding box center [33, 89] width 5 height 5
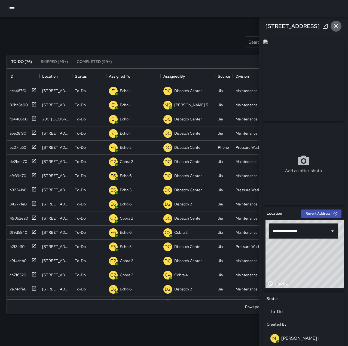
click at [337, 26] on icon "button" at bounding box center [336, 26] width 4 height 4
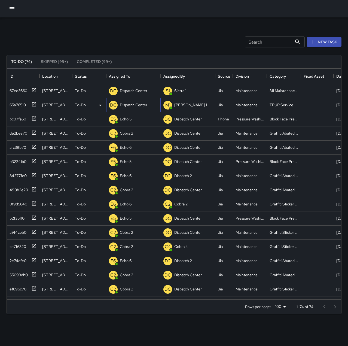
click at [144, 104] on p "Dispatch Center" at bounding box center [134, 104] width 28 height 5
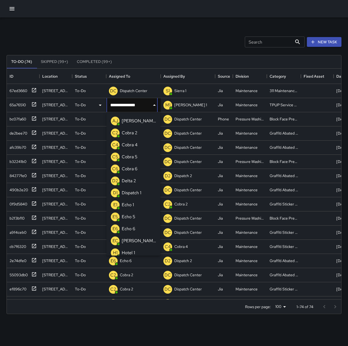
scroll to position [363, 0]
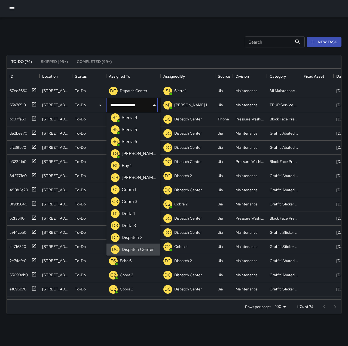
click at [148, 105] on icon "Clear" at bounding box center [147, 105] width 3 height 3
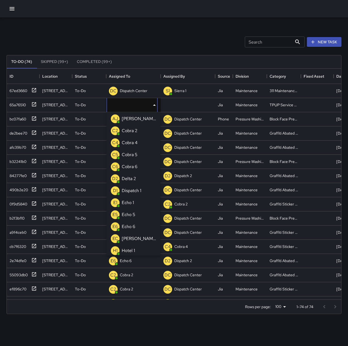
click at [146, 200] on li "E1 Echo 1" at bounding box center [134, 203] width 54 height 12
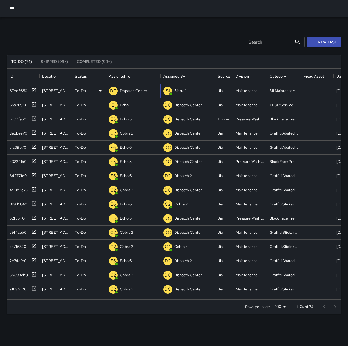
click at [141, 90] on p "Dispatch Center" at bounding box center [134, 90] width 28 height 5
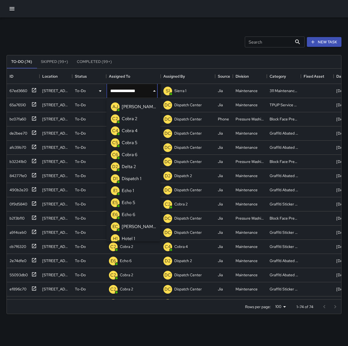
scroll to position [363, 0]
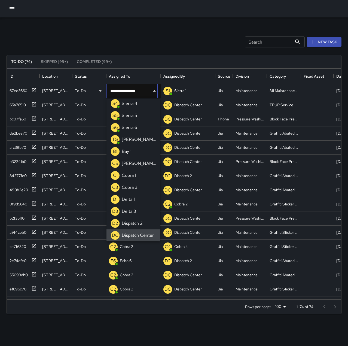
drag, startPoint x: 144, startPoint y: 89, endPoint x: 129, endPoint y: 89, distance: 15.0
click at [129, 89] on div "**********" at bounding box center [132, 90] width 51 height 15
click at [130, 90] on input "**********" at bounding box center [130, 90] width 47 height 15
drag, startPoint x: 143, startPoint y: 91, endPoint x: 128, endPoint y: 90, distance: 14.8
click at [128, 90] on div "**********" at bounding box center [132, 90] width 51 height 15
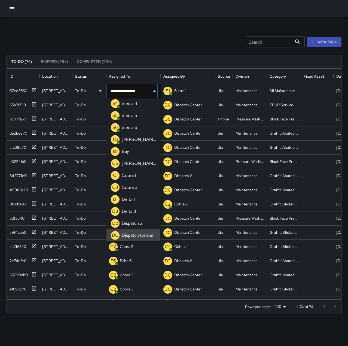
click at [132, 91] on input "**********" at bounding box center [130, 90] width 47 height 15
click at [143, 91] on input "**********" at bounding box center [130, 90] width 47 height 15
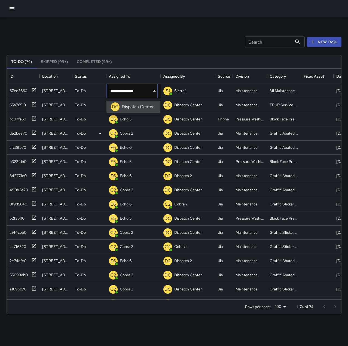
scroll to position [0, 0]
type input "********"
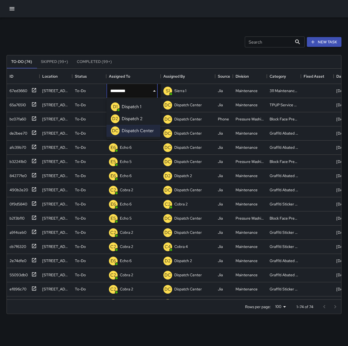
click at [140, 108] on p "Dispatch 1" at bounding box center [132, 107] width 20 height 7
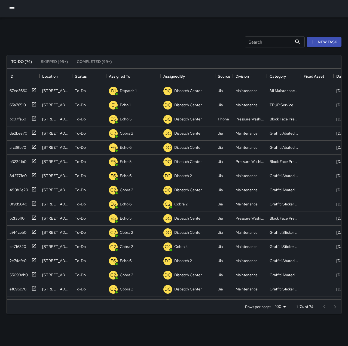
click at [133, 39] on div "Search Search New Task" at bounding box center [173, 42] width 337 height 28
click at [144, 94] on div "Dispatch Center" at bounding box center [134, 91] width 30 height 8
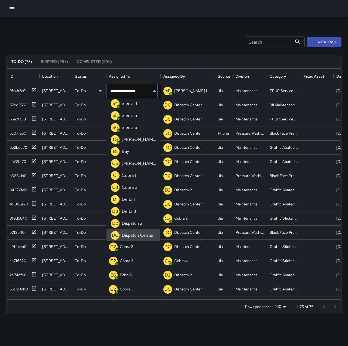
click at [150, 91] on icon "Clear" at bounding box center [147, 90] width 5 height 5
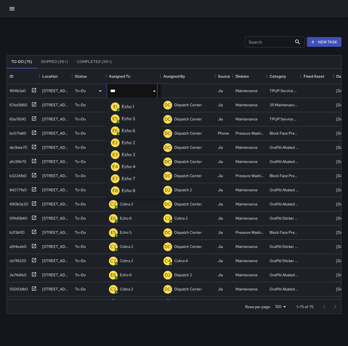
type input "****"
click at [140, 154] on li "E3 Echo 3" at bounding box center [134, 155] width 54 height 12
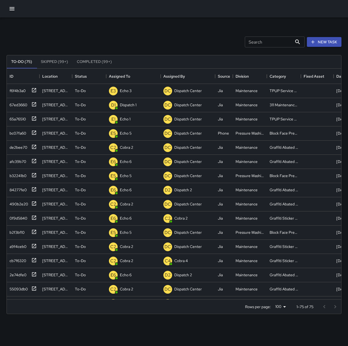
click at [143, 41] on div "Search Search New Task" at bounding box center [173, 42] width 337 height 28
click at [26, 287] on div "55093db0" at bounding box center [17, 288] width 20 height 8
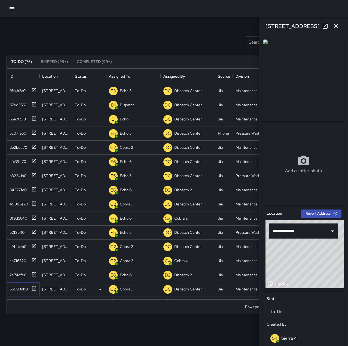
click at [26, 285] on div "55093db0" at bounding box center [17, 288] width 20 height 8
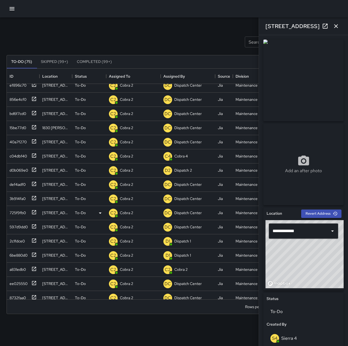
scroll to position [191, 0]
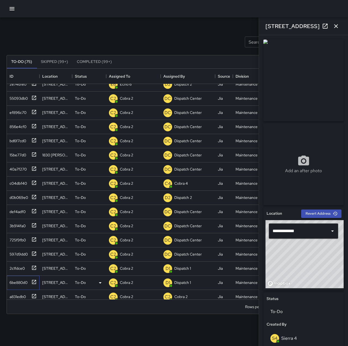
click at [13, 281] on div "6be880d0" at bounding box center [17, 282] width 20 height 8
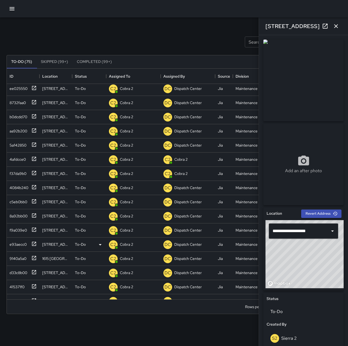
scroll to position [422, 0]
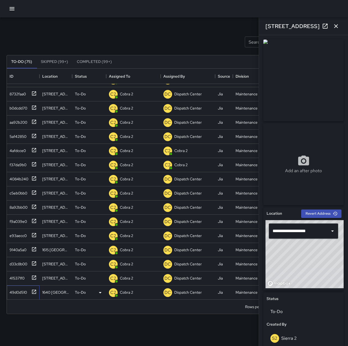
click at [19, 287] on div "49d0d510" at bounding box center [21, 291] width 29 height 9
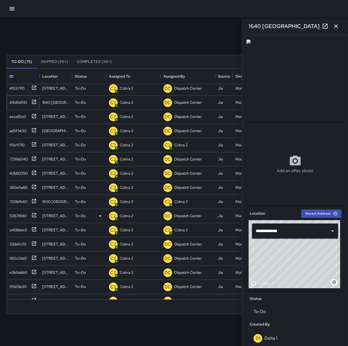
scroll to position [613, 0]
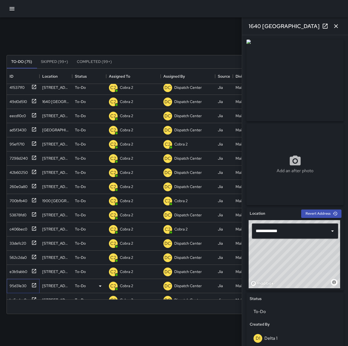
click at [23, 283] on div "95d31e30" at bounding box center [16, 285] width 19 height 8
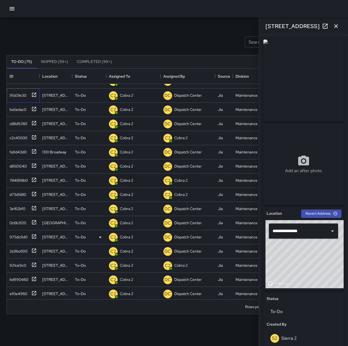
scroll to position [803, 0]
click at [19, 288] on div "ef0e4960" at bounding box center [21, 292] width 29 height 9
type input "**********"
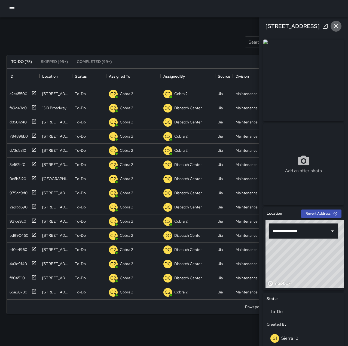
click at [340, 26] on button "button" at bounding box center [336, 26] width 11 height 11
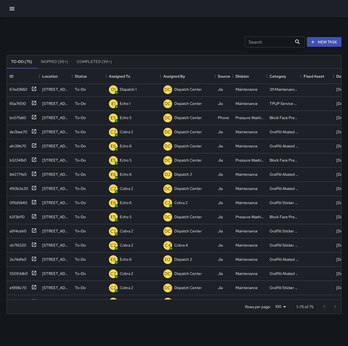
scroll to position [0, 0]
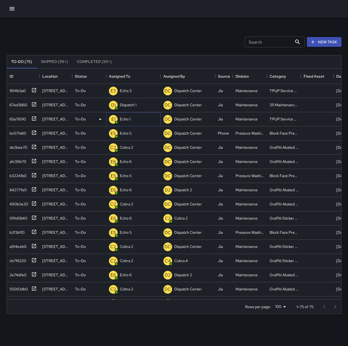
click at [127, 120] on p "Echo 1" at bounding box center [125, 118] width 11 height 5
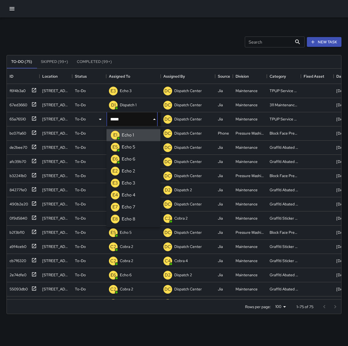
type input "******"
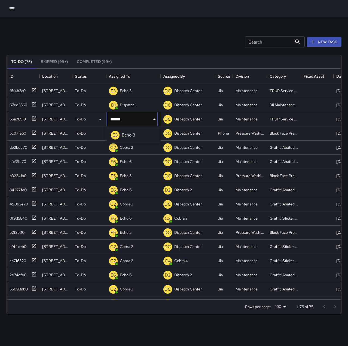
click at [123, 135] on p "Echo 3" at bounding box center [129, 135] width 14 height 7
click at [151, 29] on div "Search Search New Task" at bounding box center [173, 42] width 337 height 28
click at [9, 9] on icon "button" at bounding box center [12, 8] width 7 height 7
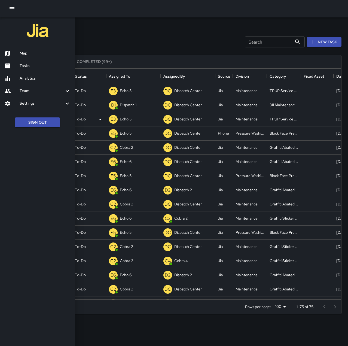
click at [27, 50] on div "Map" at bounding box center [37, 53] width 75 height 13
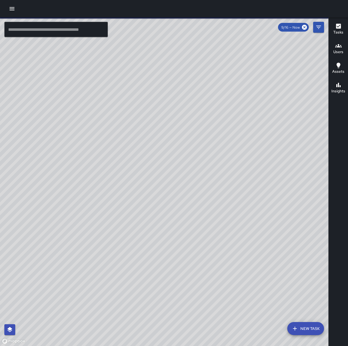
click at [30, 31] on input "text" at bounding box center [56, 29] width 104 height 15
click at [32, 30] on input "text" at bounding box center [56, 29] width 104 height 15
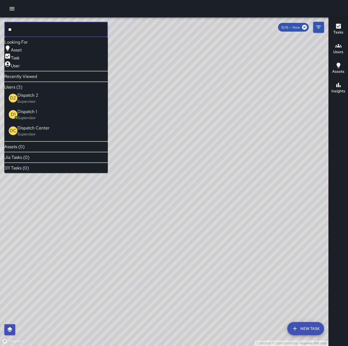
type input "**"
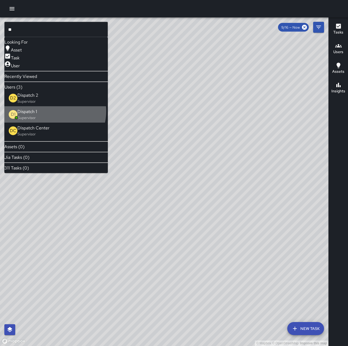
click at [37, 115] on span "Dispatch 1" at bounding box center [27, 111] width 20 height 7
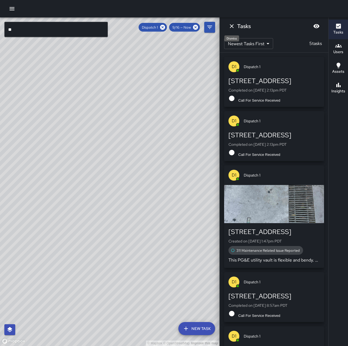
click at [232, 28] on icon "Dismiss" at bounding box center [232, 26] width 7 height 7
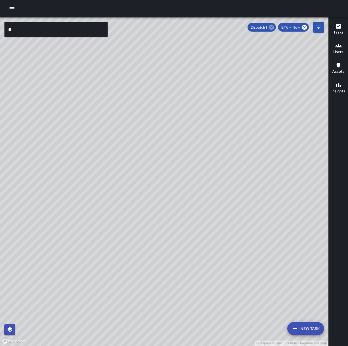
click at [271, 27] on icon at bounding box center [271, 27] width 5 height 5
